Goal: Task Accomplishment & Management: Use online tool/utility

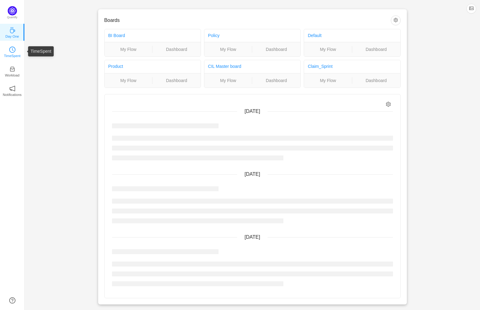
click at [11, 49] on icon "icon: clock-circle" at bounding box center [12, 50] width 6 height 6
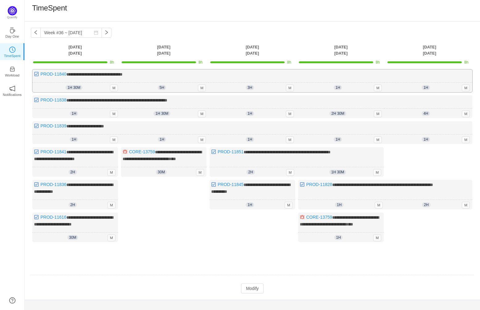
scroll to position [2, 0]
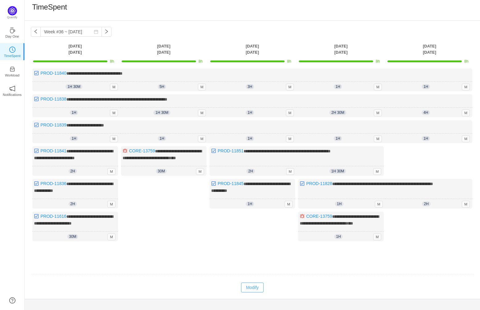
click at [255, 292] on button "Modify" at bounding box center [252, 287] width 23 height 10
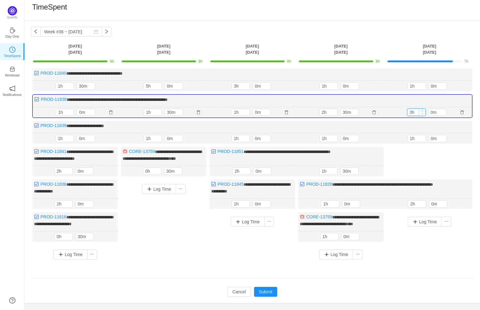
click at [423, 113] on span "Decrease Value" at bounding box center [421, 114] width 6 height 4
type input "2h"
click at [423, 113] on span "Decrease Value" at bounding box center [421, 114] width 6 height 4
click at [431, 224] on button "Log Time" at bounding box center [424, 222] width 34 height 10
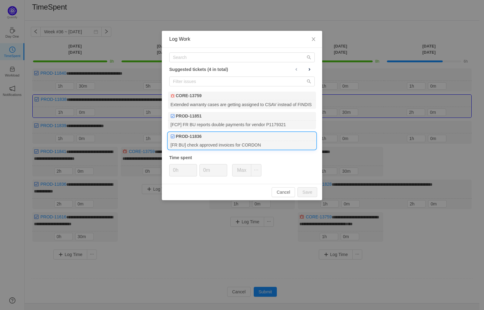
click at [236, 138] on div "PROD-11836" at bounding box center [242, 136] width 148 height 9
click at [192, 165] on span "Increase Value" at bounding box center [193, 167] width 6 height 7
click at [312, 191] on button "Save" at bounding box center [308, 192] width 20 height 10
type input "0h"
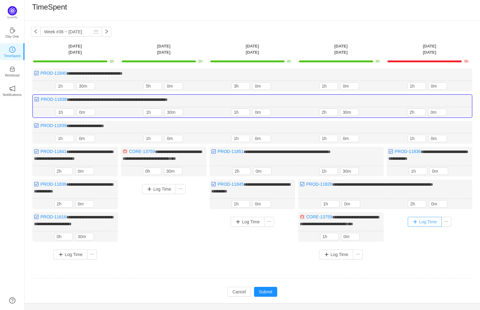
click at [432, 227] on button "Log Time" at bounding box center [424, 222] width 34 height 10
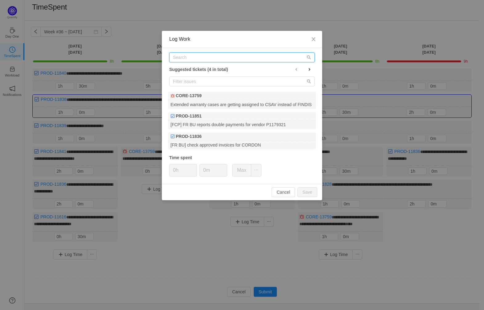
click at [212, 55] on input "text" at bounding box center [242, 57] width 146 height 10
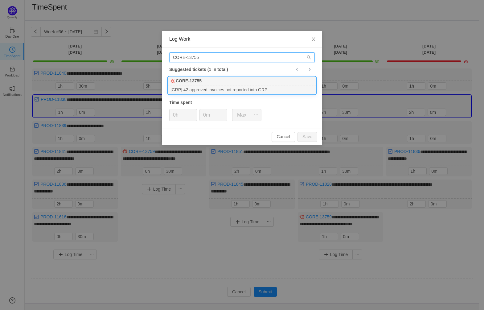
type input "CORE-13755"
click at [225, 86] on div "[GRP] 42 approved invoices not reported into GRP" at bounding box center [242, 89] width 148 height 8
click at [307, 138] on button "Save" at bounding box center [308, 137] width 20 height 10
type input "0h"
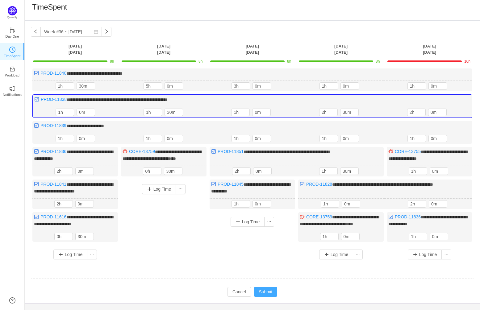
click at [264, 297] on button "Submit" at bounding box center [265, 292] width 23 height 10
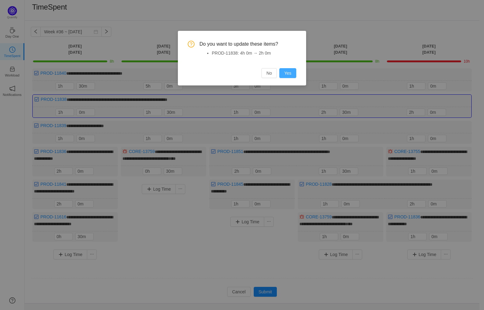
click at [290, 72] on button "Yes" at bounding box center [287, 73] width 17 height 10
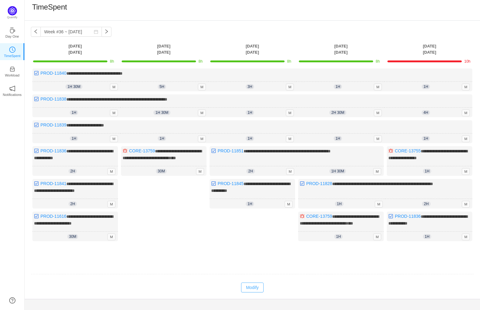
click at [249, 292] on button "Modify" at bounding box center [252, 287] width 23 height 10
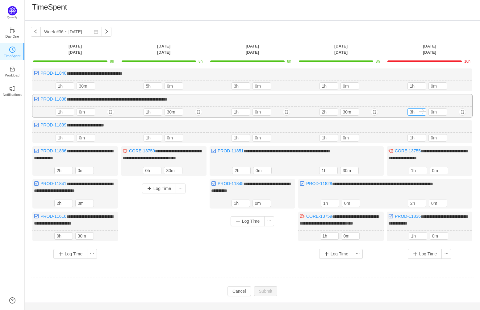
click at [421, 112] on span "Decrease Value" at bounding box center [422, 113] width 6 height 4
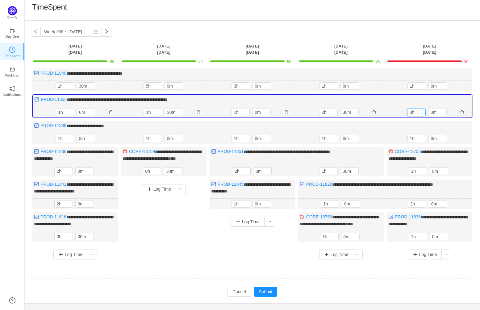
type input "2h"
click at [421, 112] on span "Decrease Value" at bounding box center [421, 114] width 6 height 4
click at [266, 297] on button "Submit" at bounding box center [265, 292] width 23 height 10
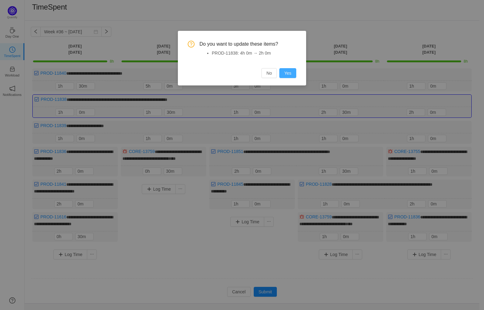
click at [289, 74] on button "Yes" at bounding box center [287, 73] width 17 height 10
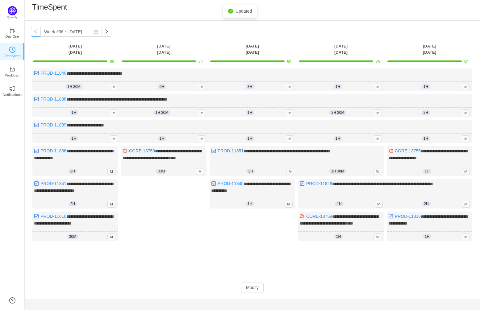
click at [35, 32] on button "button" at bounding box center [36, 32] width 10 height 10
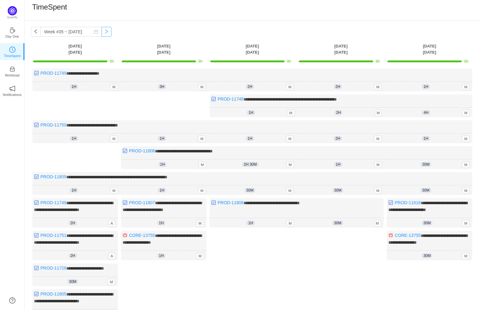
click at [101, 31] on button "button" at bounding box center [106, 32] width 10 height 10
type input "Week #36 ~ [DATE]"
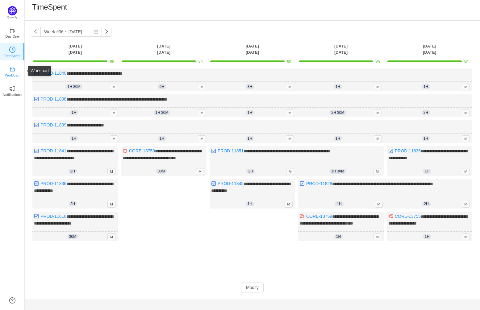
click at [13, 69] on icon "icon: inbox" at bounding box center [12, 69] width 6 height 6
